Goal: Navigation & Orientation: Understand site structure

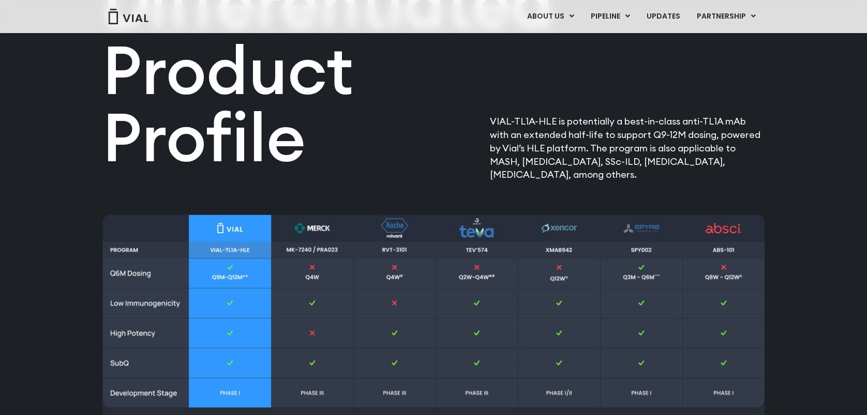
scroll to position [1243, 0]
drag, startPoint x: 339, startPoint y: 5, endPoint x: 386, endPoint y: 172, distance: 173.1
click at [386, 172] on div "Differentiated Product Profile​" at bounding box center [322, 80] width 440 height 202
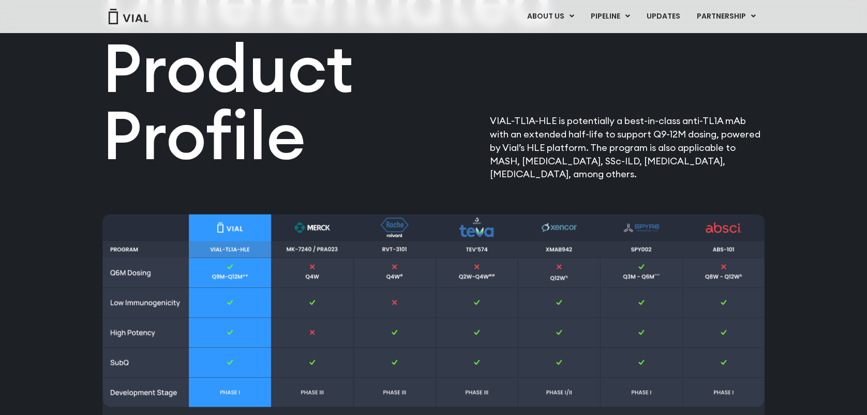
scroll to position [1312, 0]
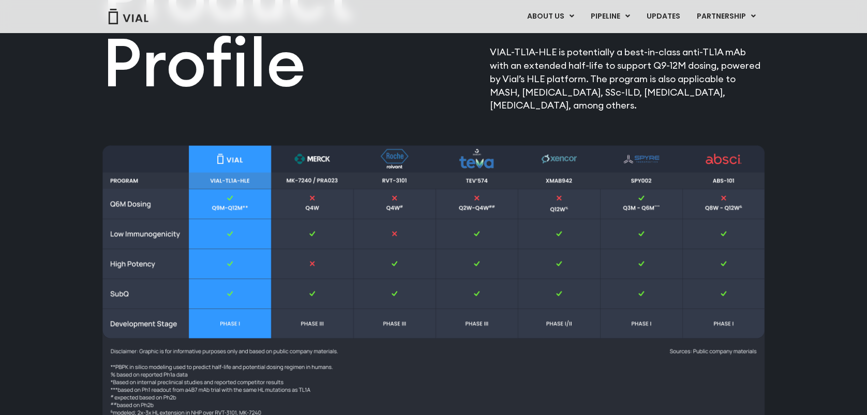
drag, startPoint x: 73, startPoint y: 113, endPoint x: 491, endPoint y: 204, distance: 427.2
click at [374, 281] on img at bounding box center [433, 284] width 662 height 279
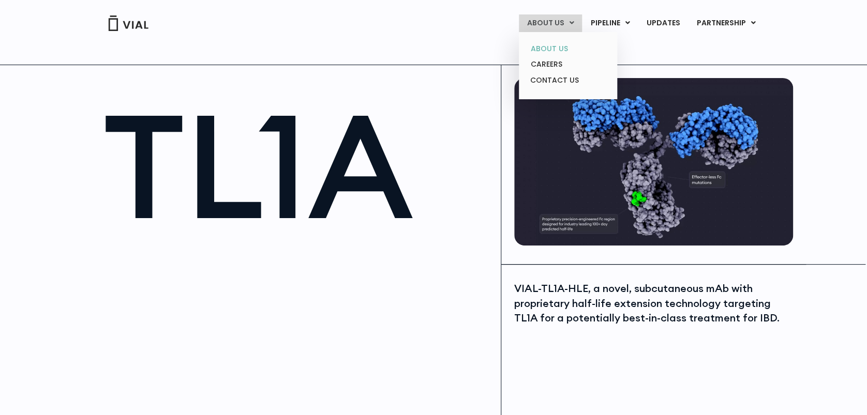
click at [556, 44] on link "ABOUT US" at bounding box center [567, 49] width 91 height 16
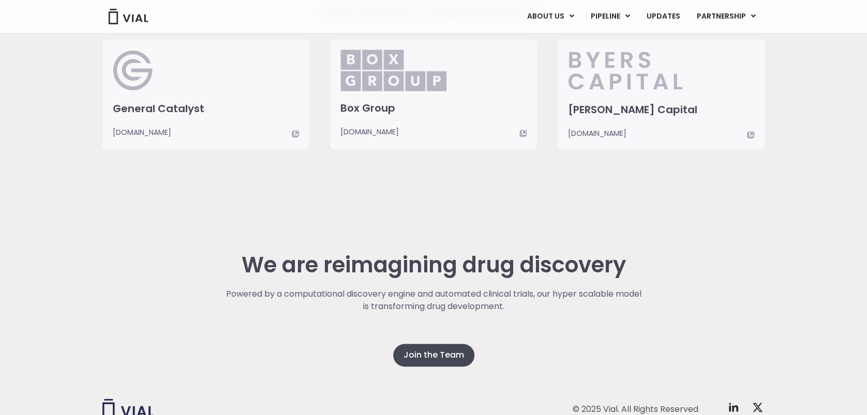
scroll to position [2616, 0]
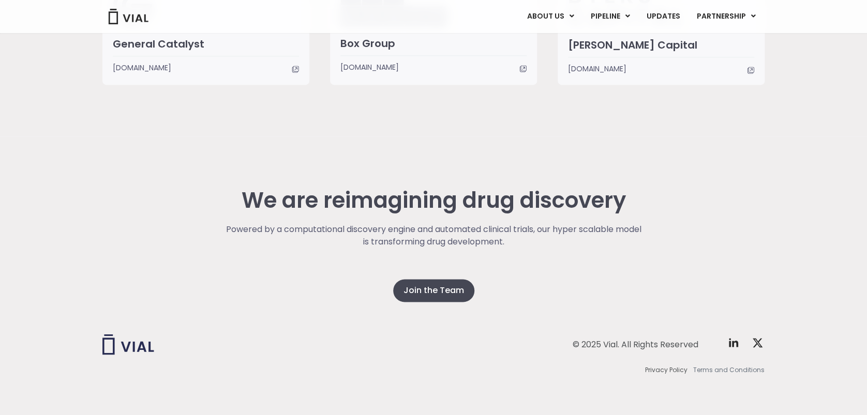
click at [724, 370] on span "Terms and Conditions" at bounding box center [728, 369] width 71 height 9
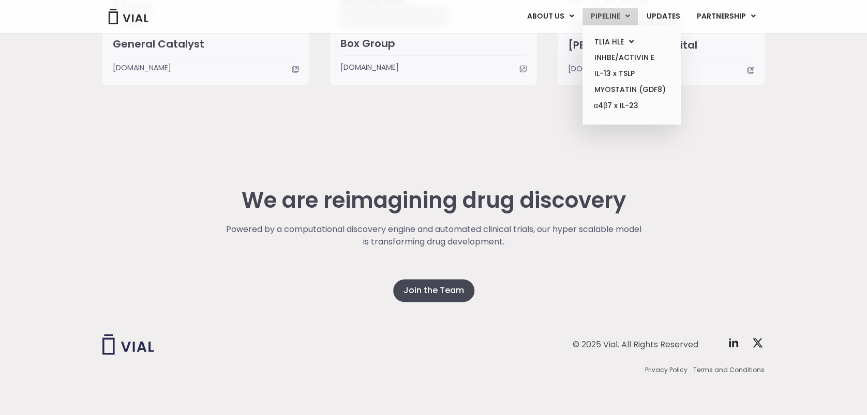
click at [621, 12] on link "PIPELINE" at bounding box center [609, 17] width 55 height 18
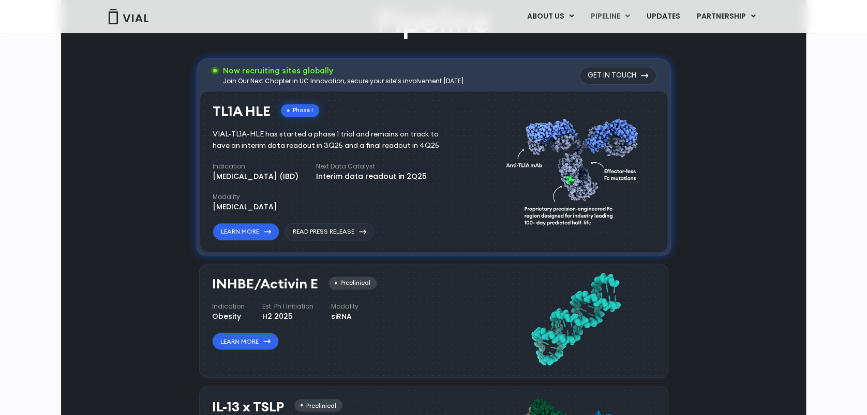
click at [548, 297] on img at bounding box center [575, 319] width 139 height 94
